Goal: Find specific page/section: Find specific page/section

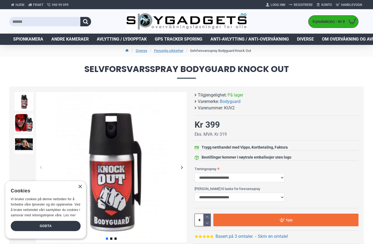
scroll to position [27, 0]
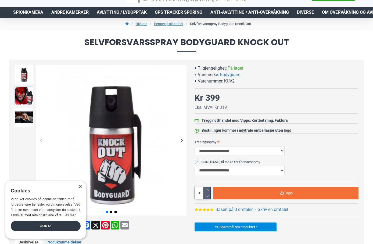
click at [28, 98] on img at bounding box center [24, 96] width 19 height 19
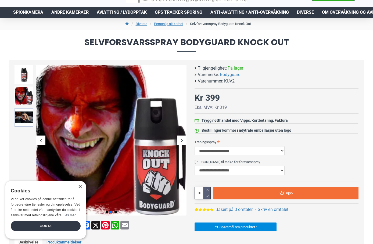
click at [26, 112] on img at bounding box center [24, 117] width 19 height 19
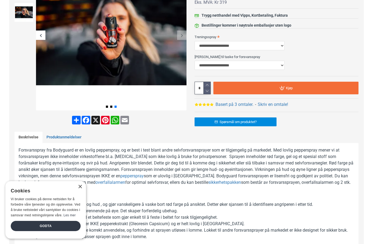
scroll to position [134, 0]
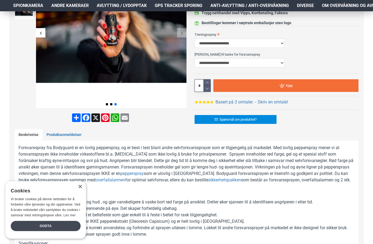
click at [53, 225] on div "Godta" at bounding box center [46, 226] width 70 height 10
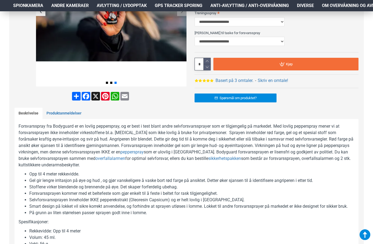
scroll to position [0, 0]
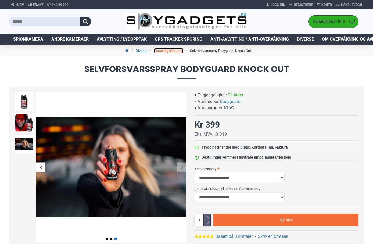
click at [166, 50] on link "Personlig sikkerhet" at bounding box center [168, 50] width 29 height 5
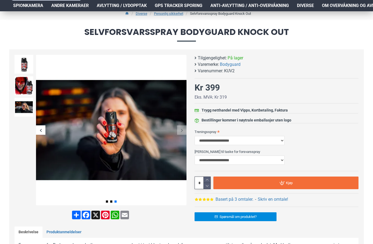
scroll to position [134, 0]
